Goal: Task Accomplishment & Management: Manage account settings

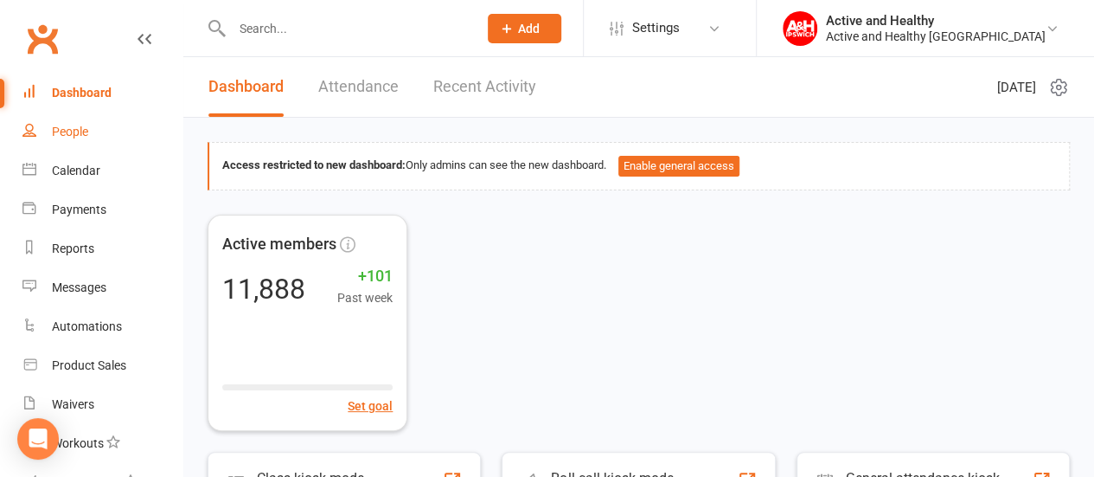
click at [90, 130] on link "People" at bounding box center [102, 131] width 160 height 39
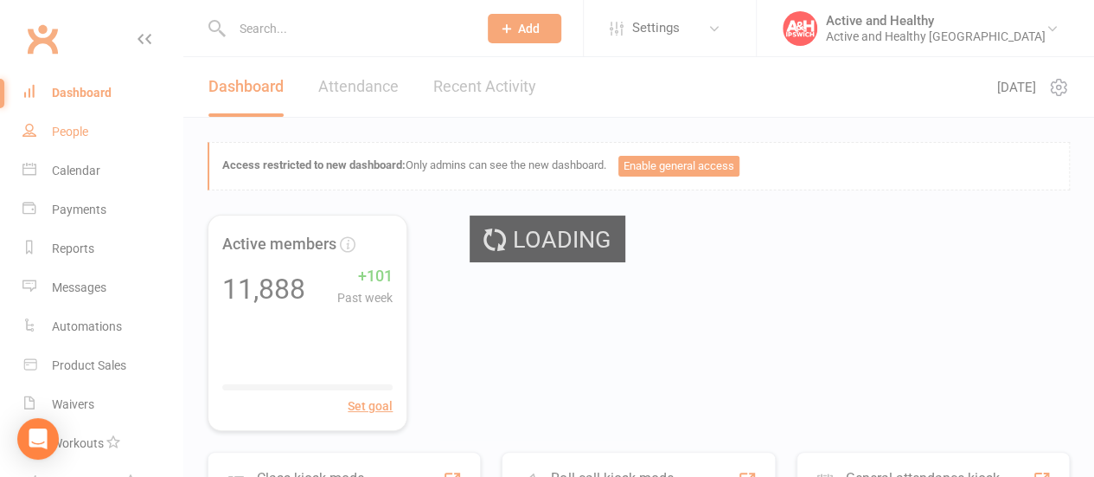
select select "100"
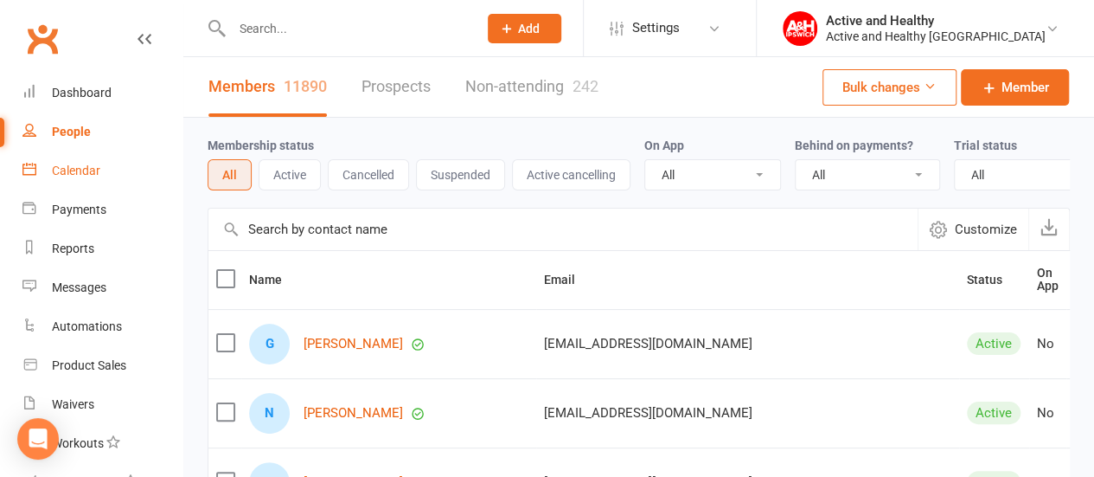
click at [87, 172] on div "Calendar" at bounding box center [76, 171] width 48 height 14
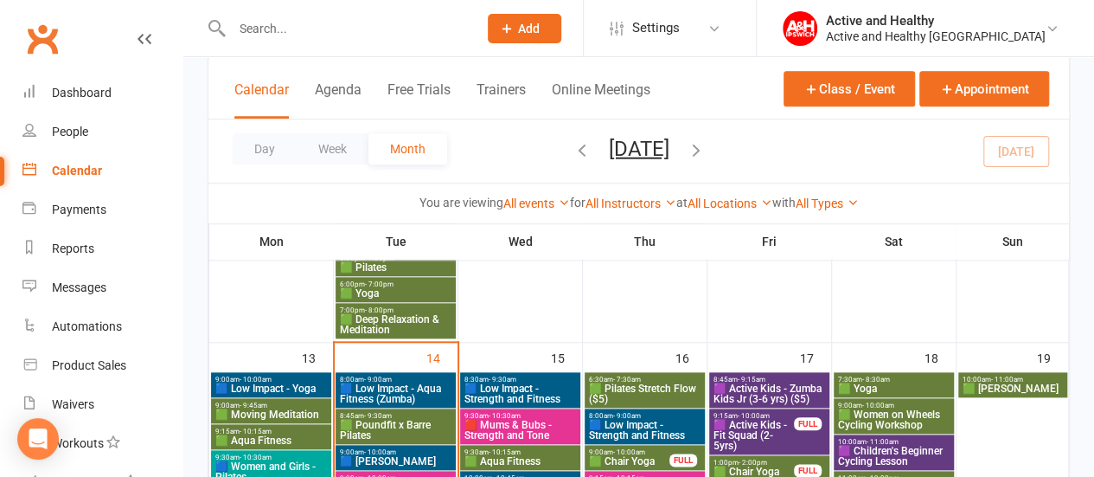
scroll to position [798, 0]
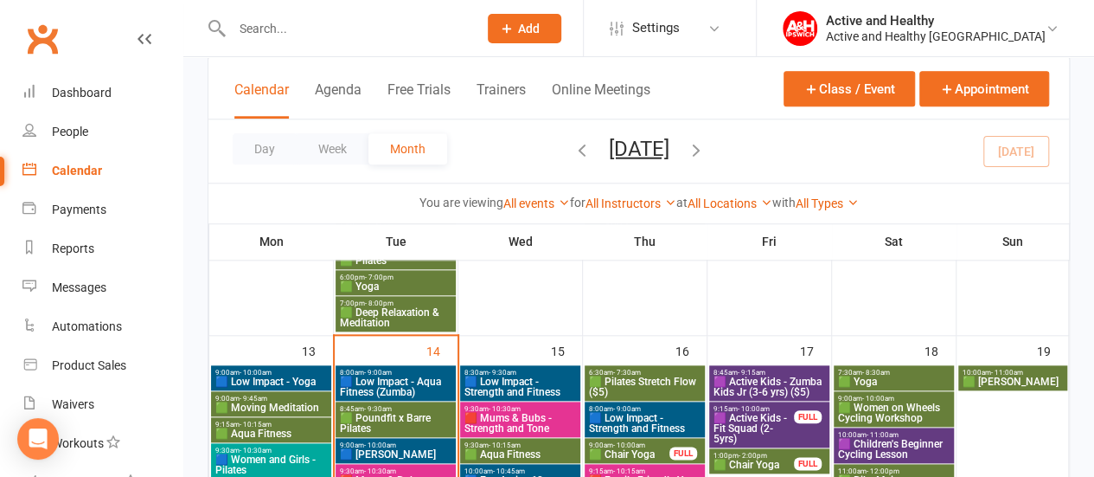
click at [403, 424] on span "🟩 Poundfit x Barre Pilates" at bounding box center [395, 423] width 113 height 21
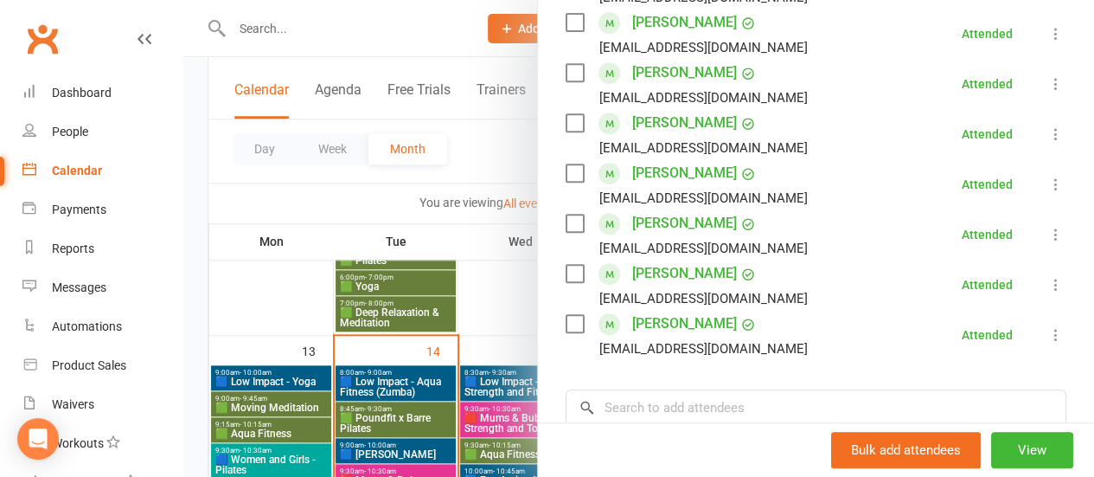
scroll to position [359, 0]
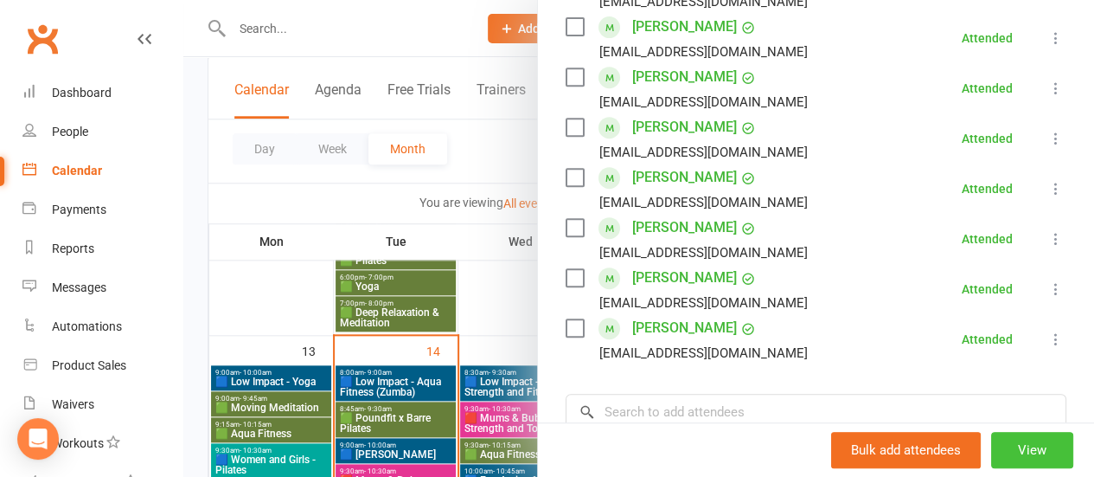
click at [1019, 442] on button "View" at bounding box center [1032, 450] width 82 height 36
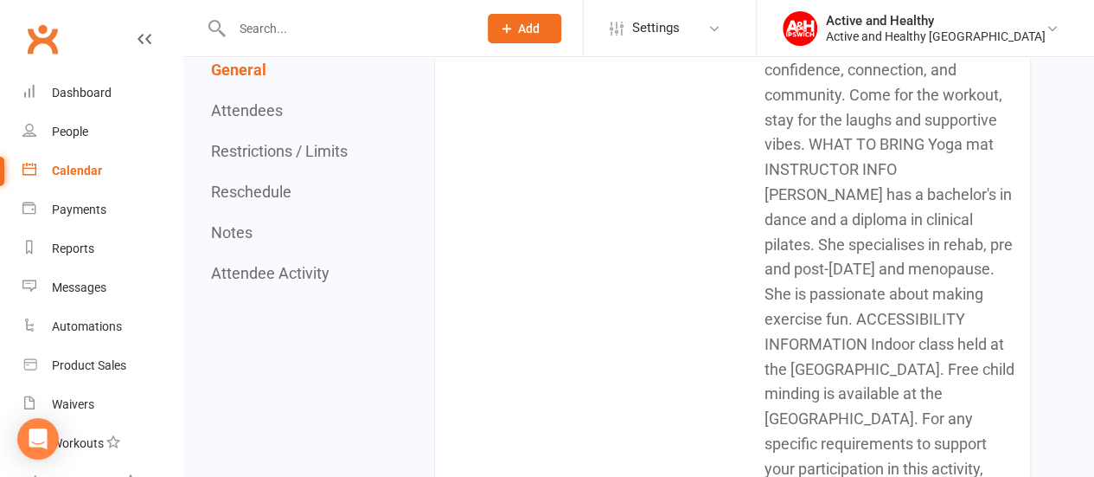
scroll to position [490, 0]
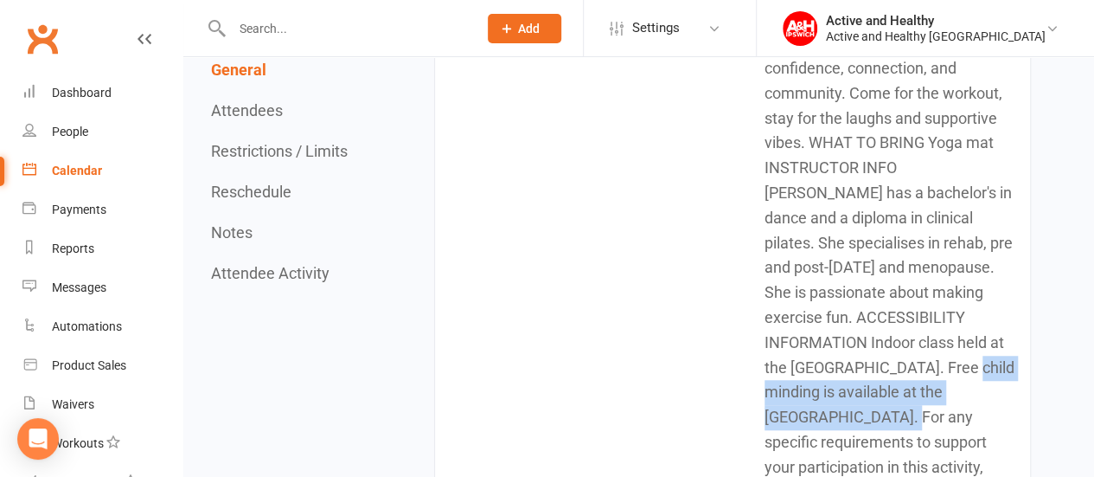
drag, startPoint x: 882, startPoint y: 418, endPoint x: 935, endPoint y: 368, distance: 72.8
click at [935, 368] on td "Pound Fit x Barre Pilates is a 45-minute class that blends fun, feel-good movem…" at bounding box center [881, 217] width 295 height 647
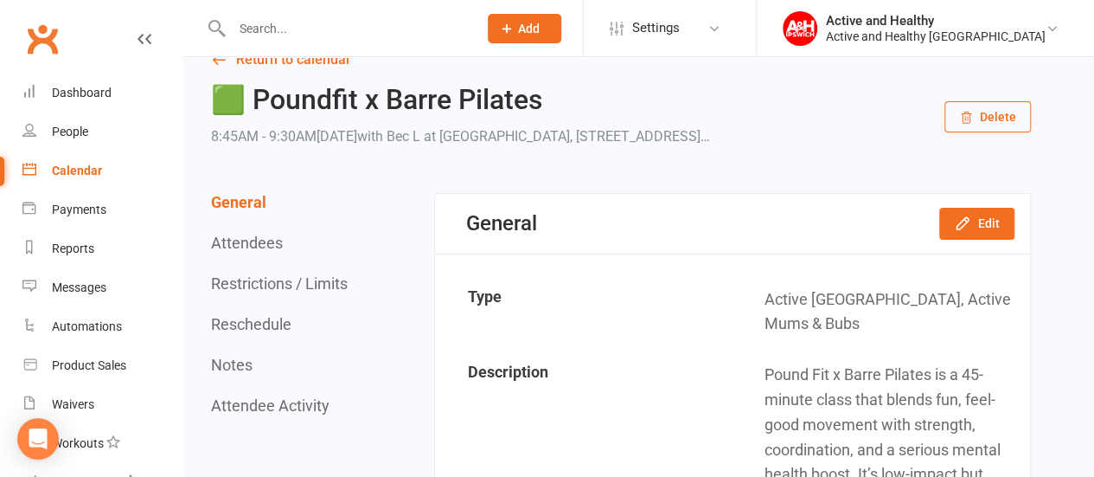
scroll to position [16, 0]
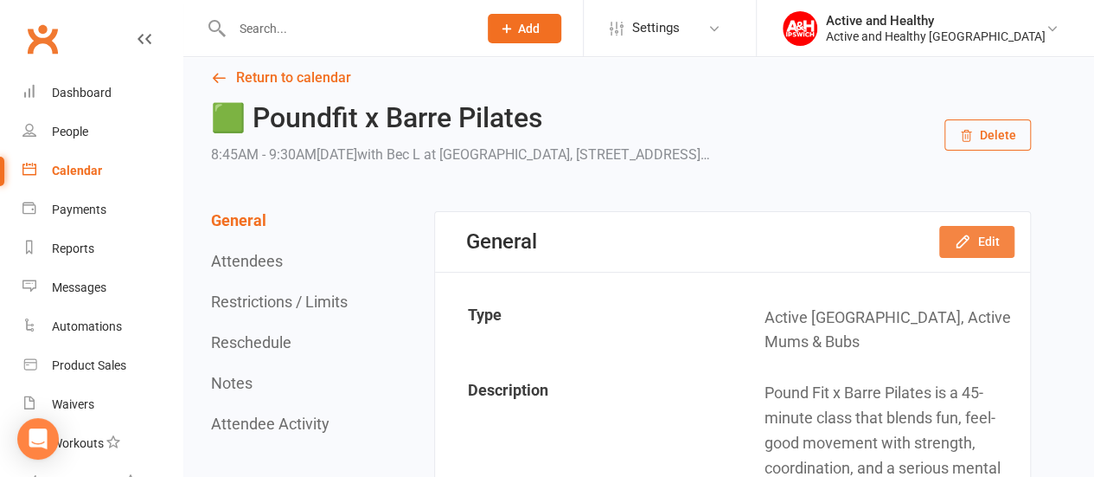
click at [985, 257] on button "Edit" at bounding box center [977, 241] width 75 height 31
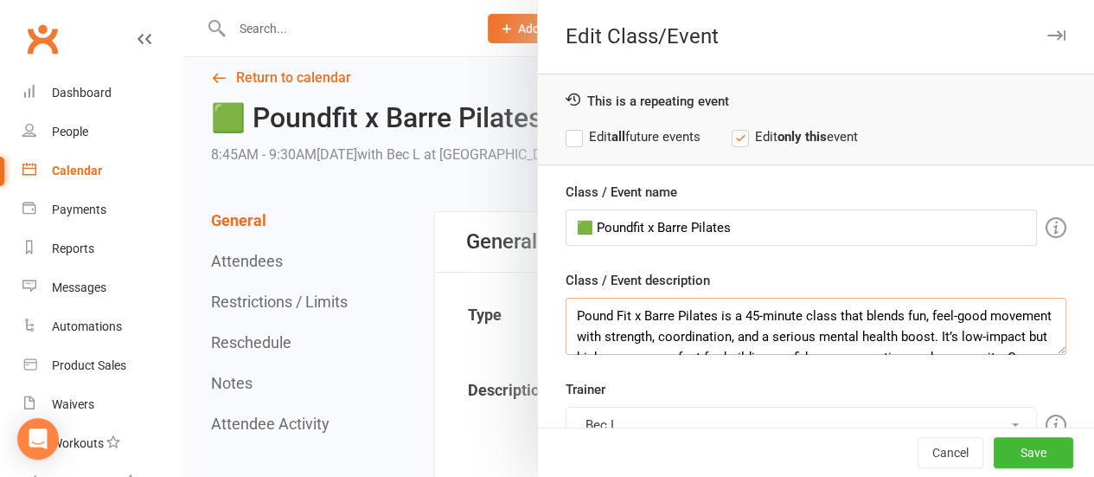
click at [566, 311] on textarea "Pound Fit x Barre Pilates is a 45-minute class that blends fun, feel-good movem…" at bounding box center [816, 326] width 501 height 57
paste textarea "Free child minding is available at the Community Hub."
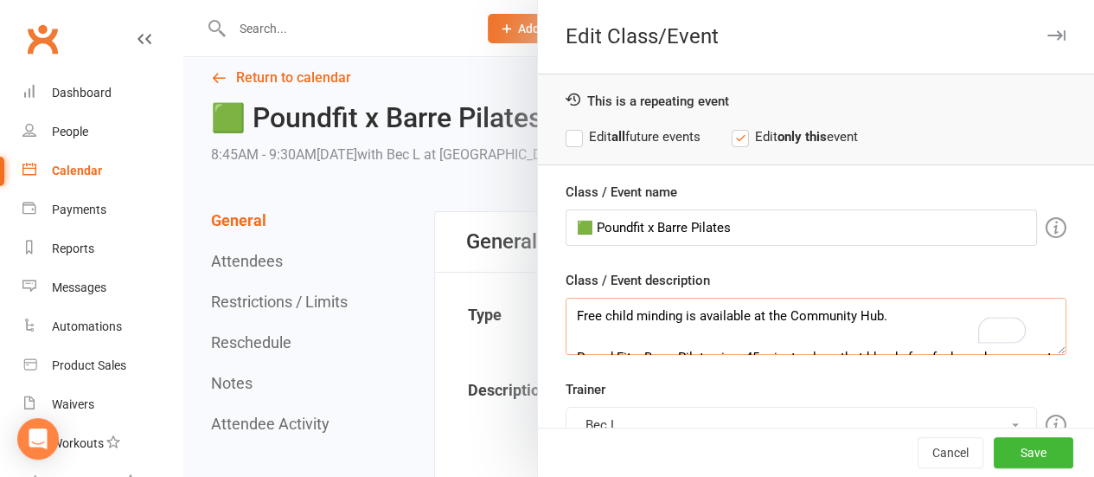
type textarea "Free child minding is available at the Community Hub. Pound Fit x Barre Pilates…"
click at [750, 226] on input "🟩 Poundfit x Barre Pilates" at bounding box center [802, 227] width 472 height 36
drag, startPoint x: 727, startPoint y: 226, endPoint x: 708, endPoint y: 233, distance: 20.3
click at [708, 233] on input "🟩 Poundfit x Barre Pilates (Child Minding)" at bounding box center [802, 227] width 472 height 36
click at [727, 230] on input "🟩 Poundfit x Barre Pilates (Child Minding)" at bounding box center [802, 227] width 472 height 36
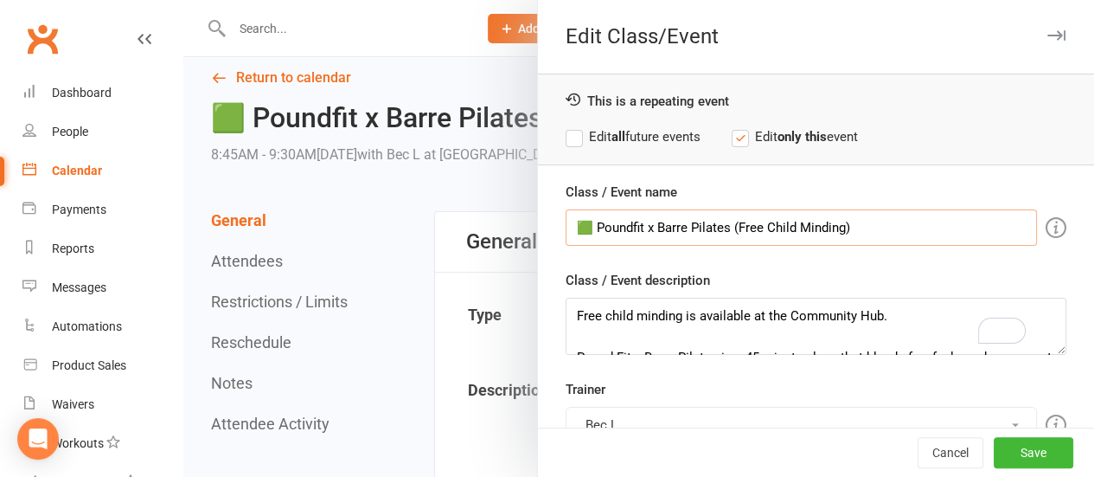
type input "🟩 Poundfit x Barre Pilates (Free Child Minding)"
click at [581, 137] on label "Edit all future events" at bounding box center [633, 136] width 135 height 21
click at [1021, 453] on button "Save" at bounding box center [1034, 452] width 80 height 31
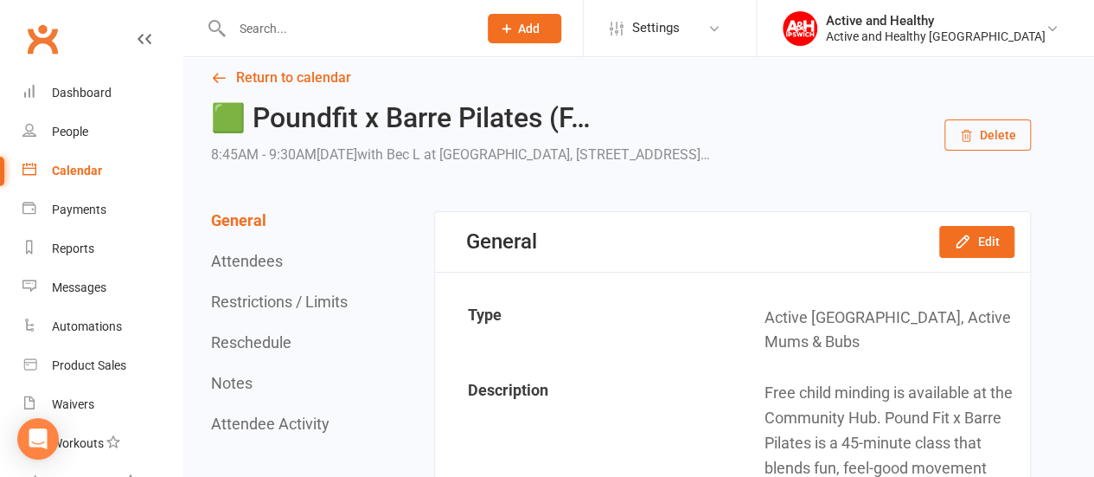
click at [81, 174] on div "Calendar" at bounding box center [77, 171] width 50 height 14
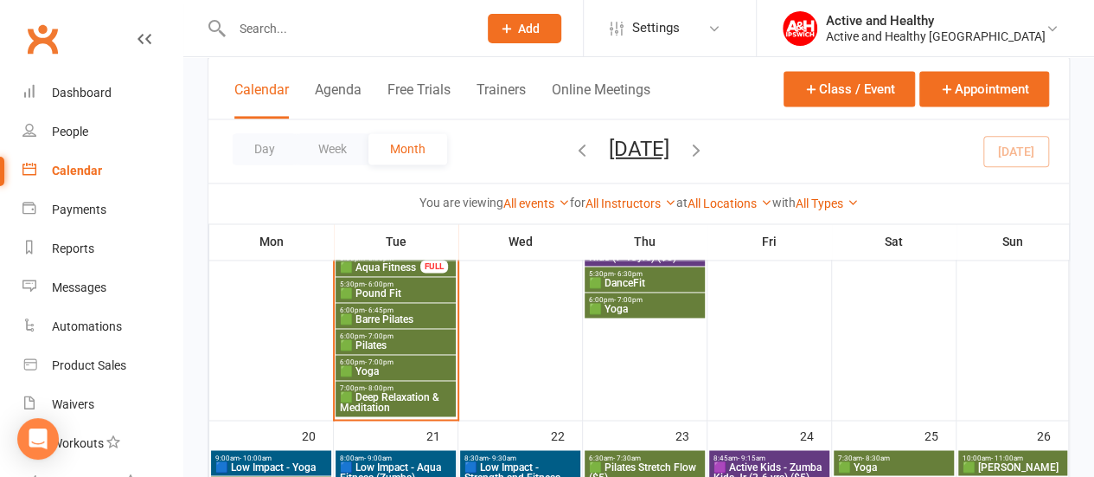
scroll to position [1158, 0]
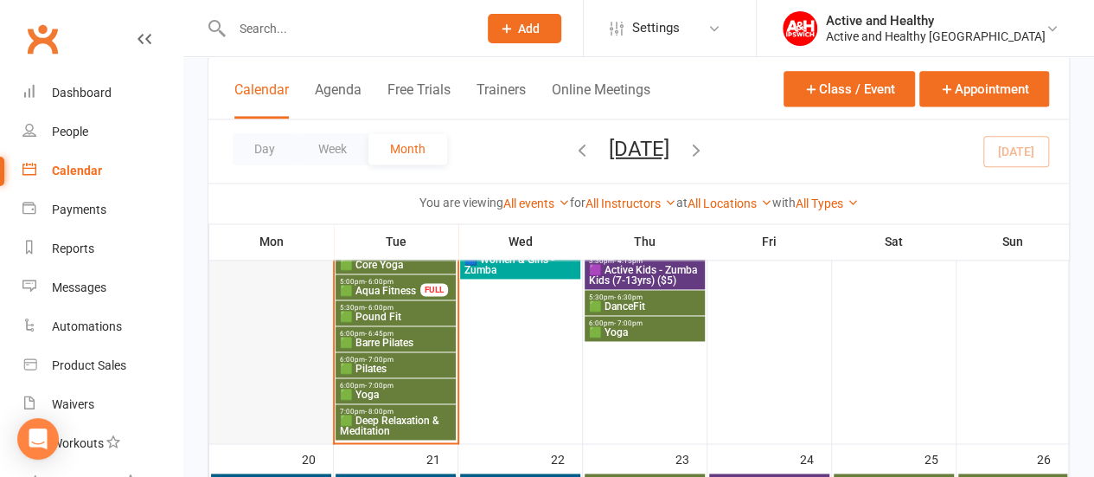
click at [301, 354] on div at bounding box center [271, 223] width 120 height 436
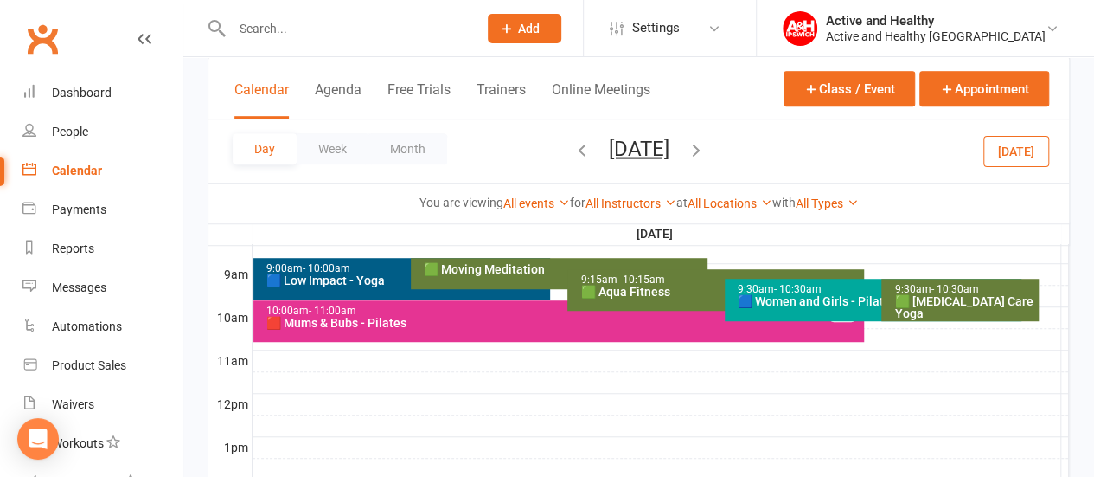
scroll to position [475, 0]
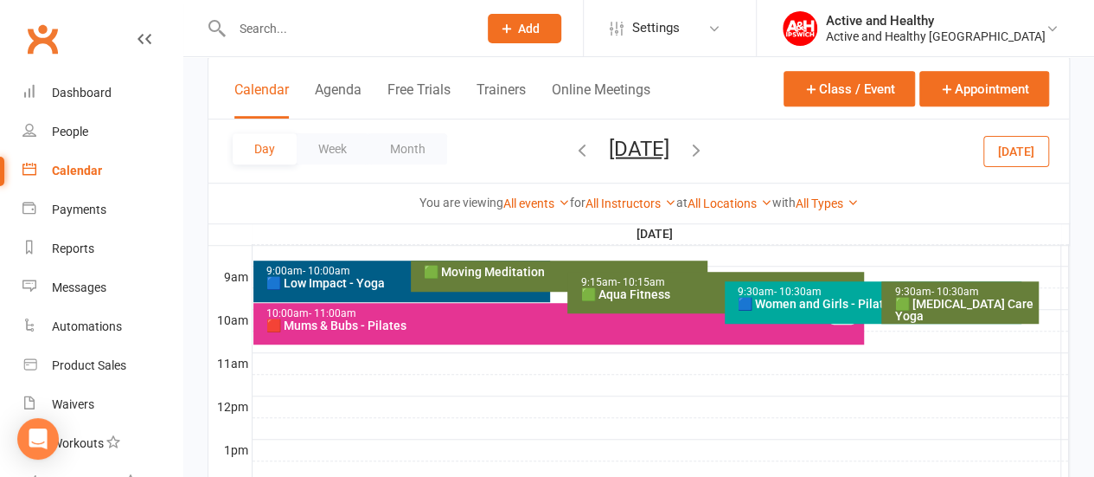
click at [89, 171] on div "Calendar" at bounding box center [77, 171] width 50 height 14
click at [343, 98] on button "Agenda" at bounding box center [338, 99] width 47 height 37
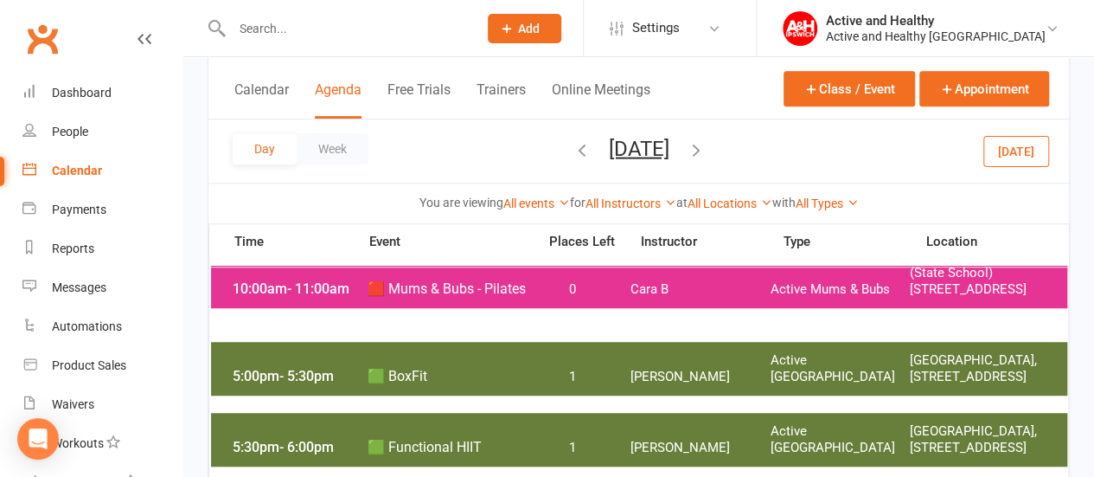
click at [555, 298] on span "0" at bounding box center [572, 289] width 91 height 16
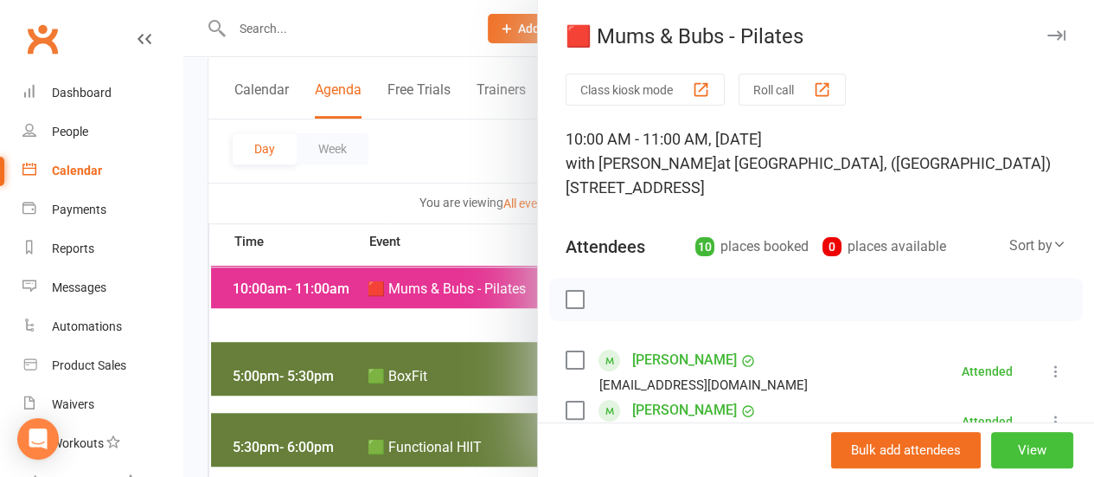
click at [1005, 445] on button "View" at bounding box center [1032, 450] width 82 height 36
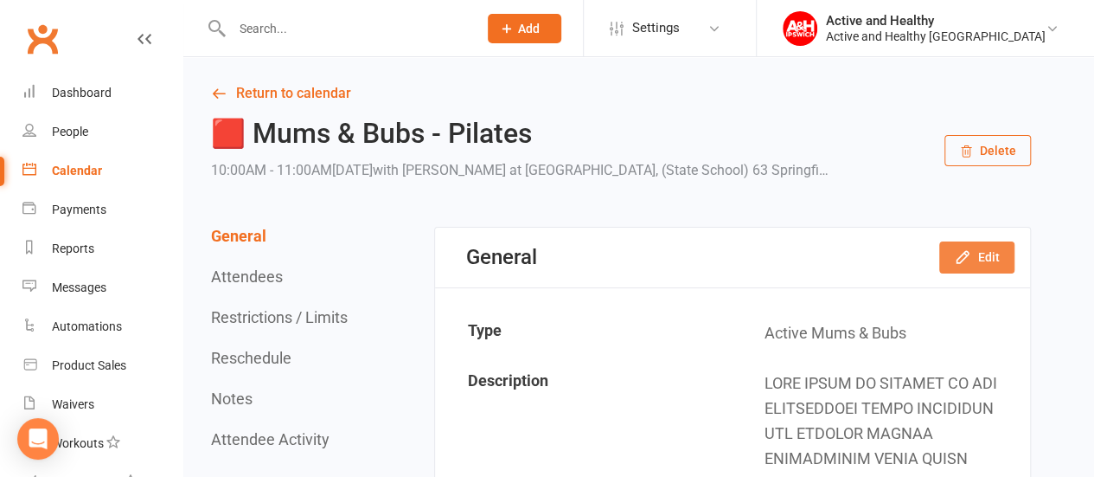
click at [986, 273] on button "Edit" at bounding box center [977, 256] width 75 height 31
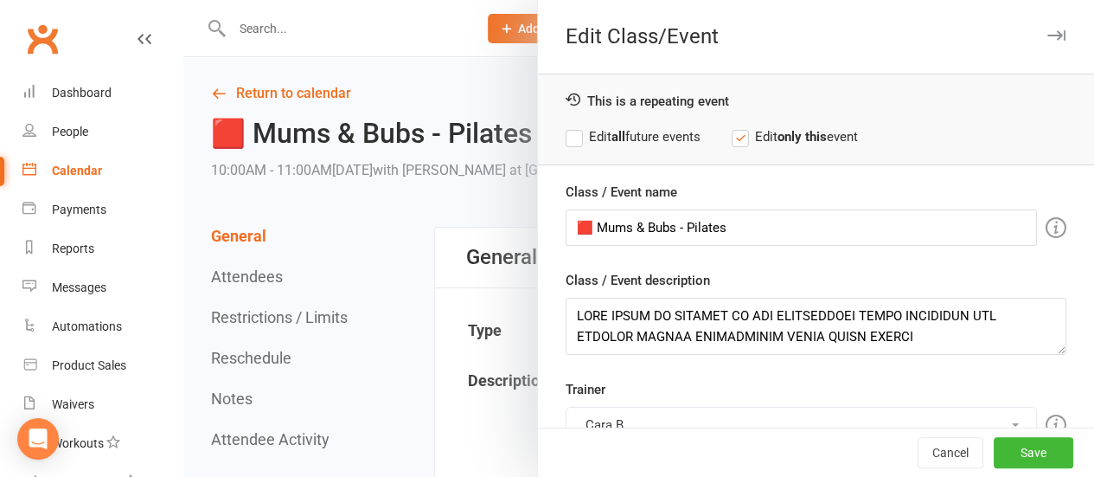
click at [986, 274] on div "Class / Event description" at bounding box center [816, 312] width 501 height 85
click at [583, 134] on label "Edit all future events" at bounding box center [633, 136] width 135 height 21
click at [748, 228] on input "🟥 Mums & Bubs - Pilates" at bounding box center [802, 227] width 472 height 36
type input "🟥 Mums & Bubs - Pilates (Free Child Minding)"
click at [994, 442] on button "Save" at bounding box center [1034, 452] width 80 height 31
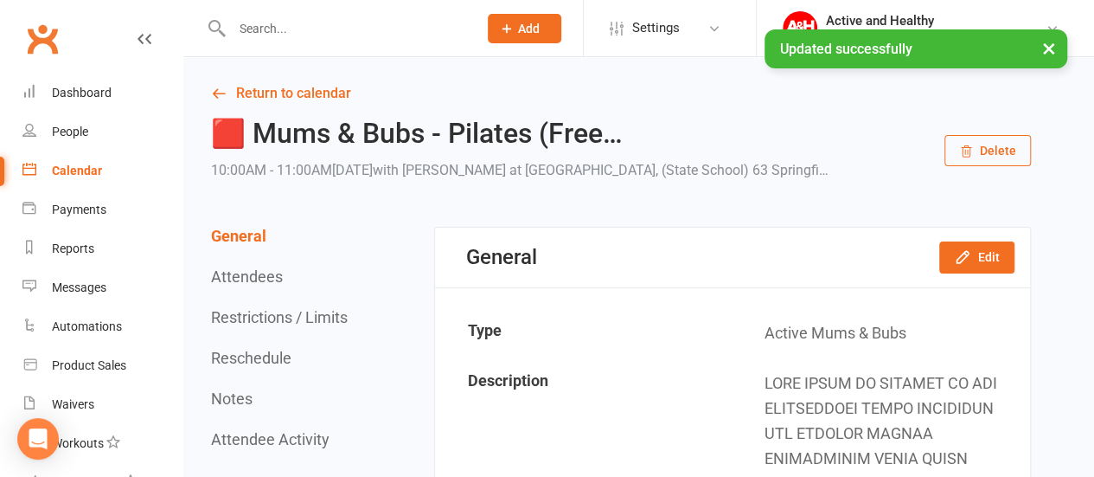
click at [90, 170] on div "Calendar" at bounding box center [77, 171] width 50 height 14
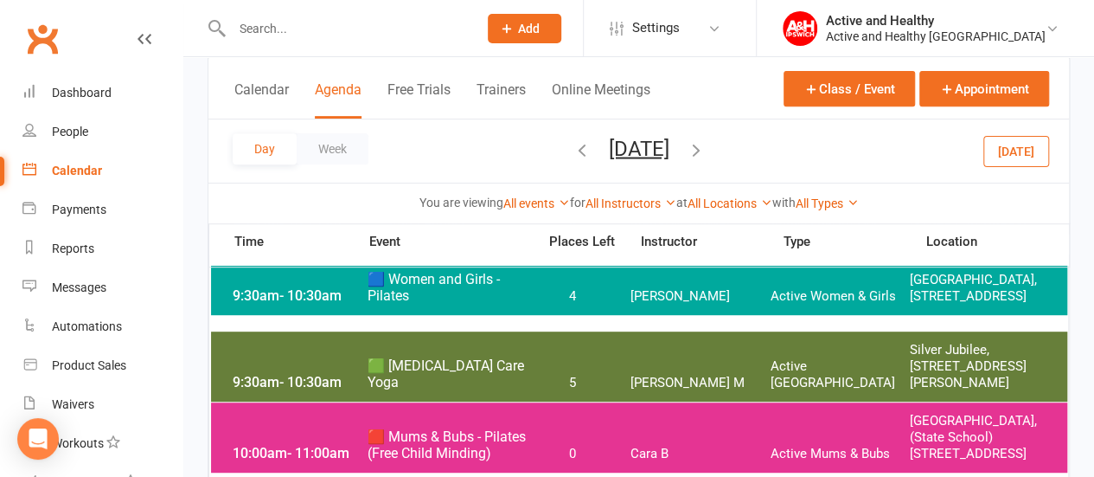
scroll to position [338, 0]
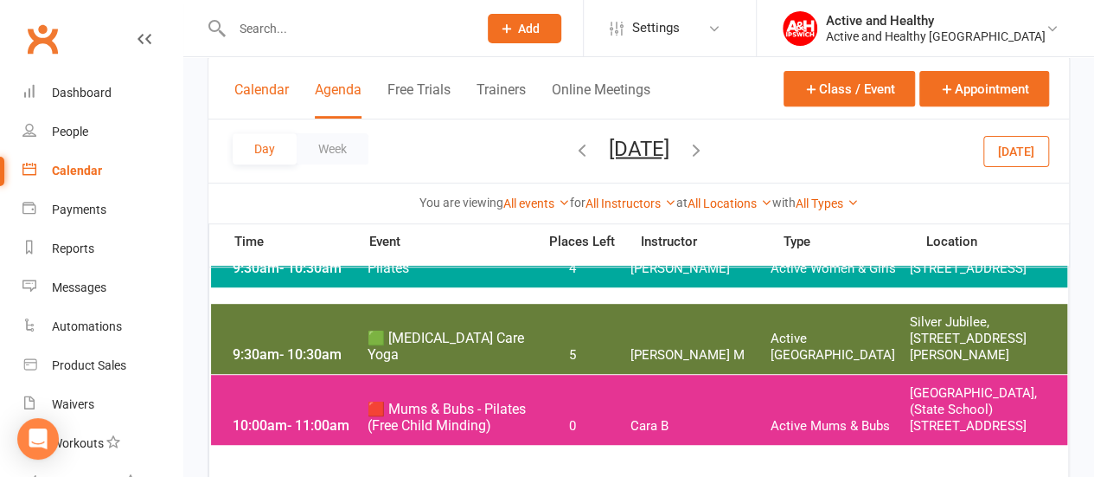
click at [246, 87] on button "Calendar" at bounding box center [261, 99] width 55 height 37
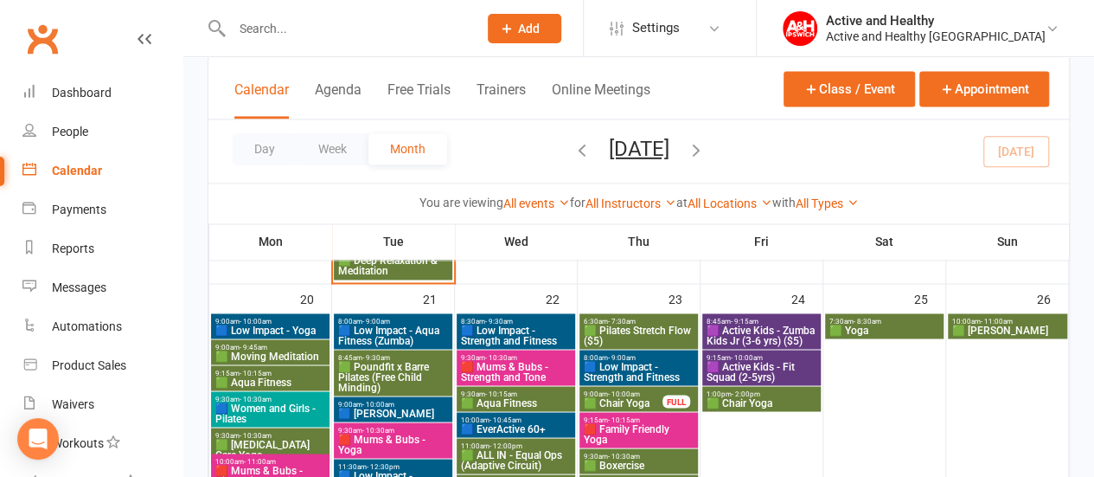
scroll to position [1309, 0]
